Goal: Download file/media

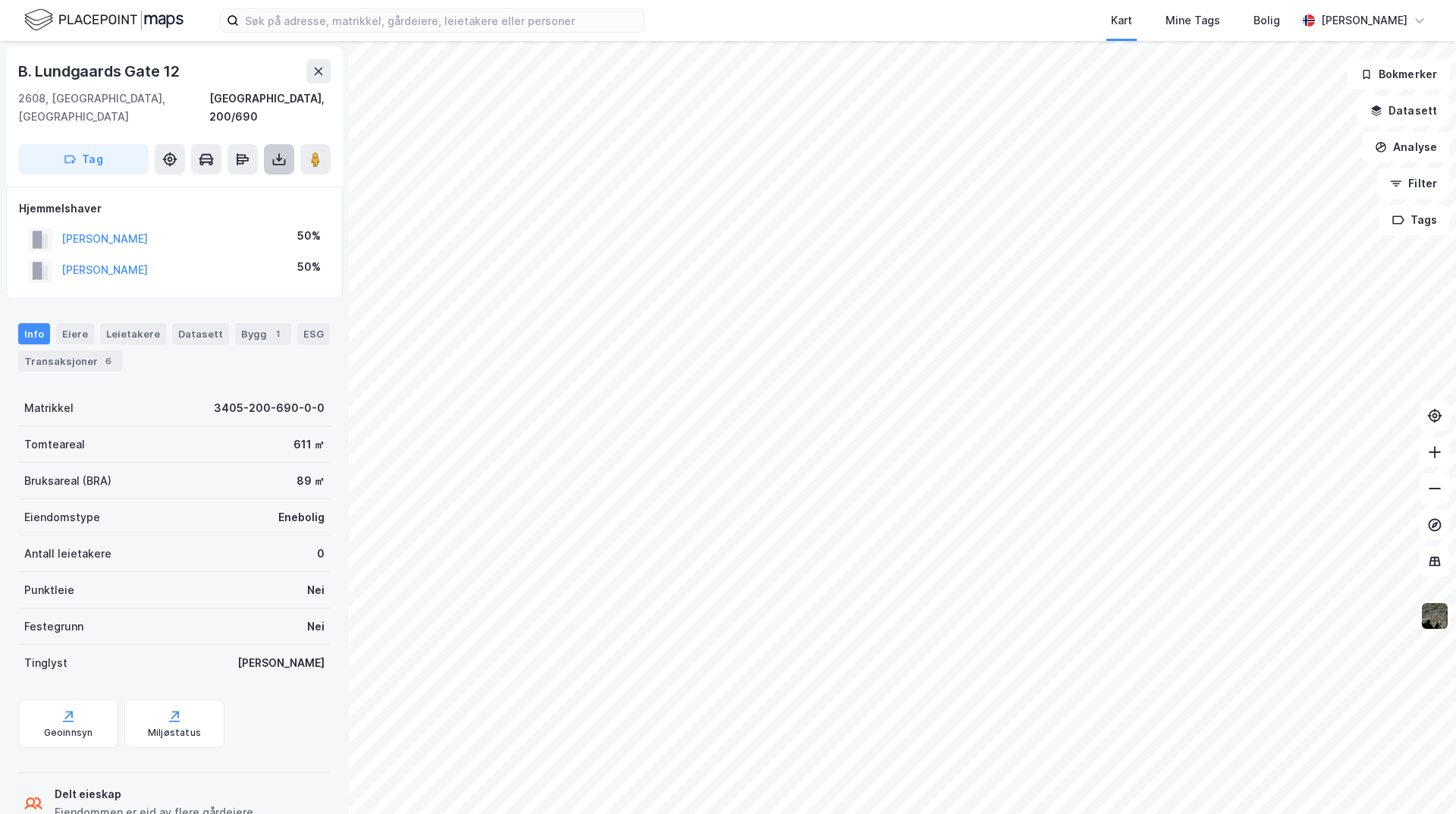
click at [282, 151] on button at bounding box center [279, 159] width 31 height 31
click at [244, 183] on div "Last ned grunnbok" at bounding box center [204, 189] width 88 height 12
